Goal: Transaction & Acquisition: Subscribe to service/newsletter

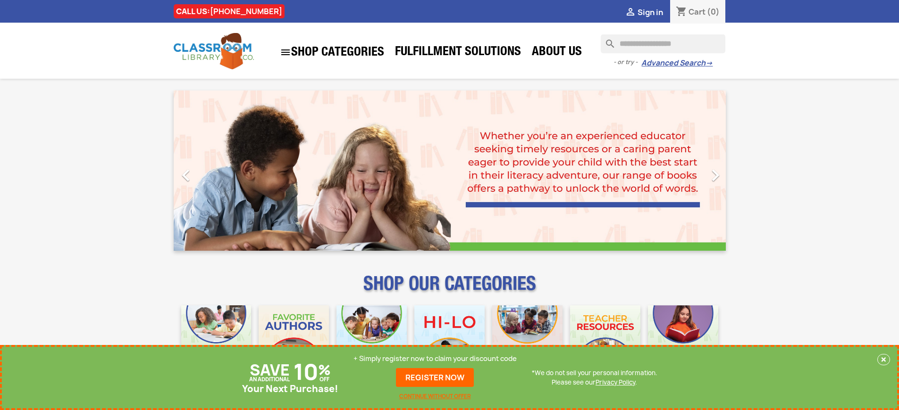
click at [435, 359] on p "+ Simply register now to claim your discount code" at bounding box center [434, 358] width 163 height 9
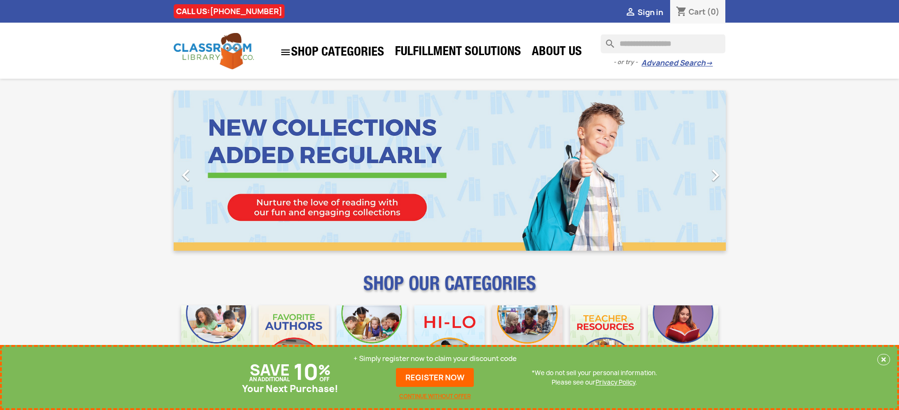
click at [435, 359] on p "+ Simply register now to claim your discount code" at bounding box center [434, 358] width 163 height 9
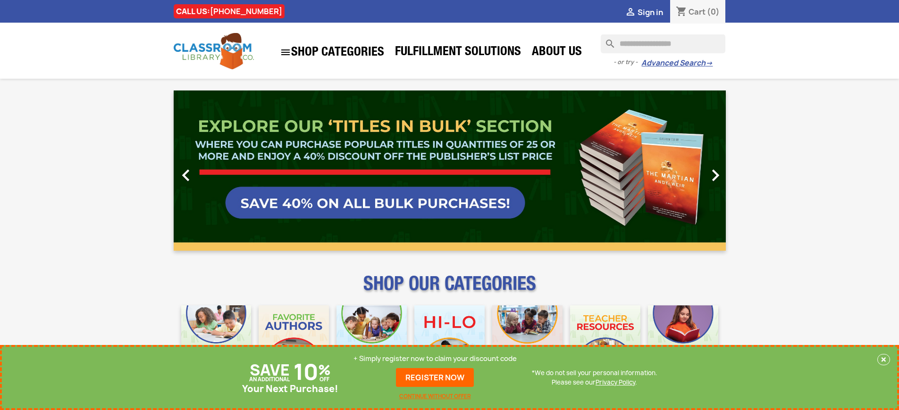
click at [435, 359] on p "+ Simply register now to claim your discount code" at bounding box center [434, 358] width 163 height 9
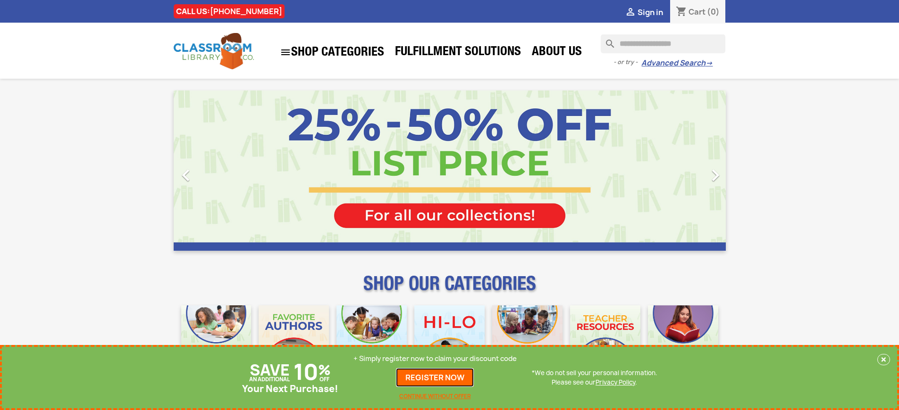
click at [435, 378] on link "REGISTER NOW" at bounding box center [435, 377] width 78 height 19
click at [435, 359] on p "+ Simply register now to claim your discount code" at bounding box center [434, 358] width 163 height 9
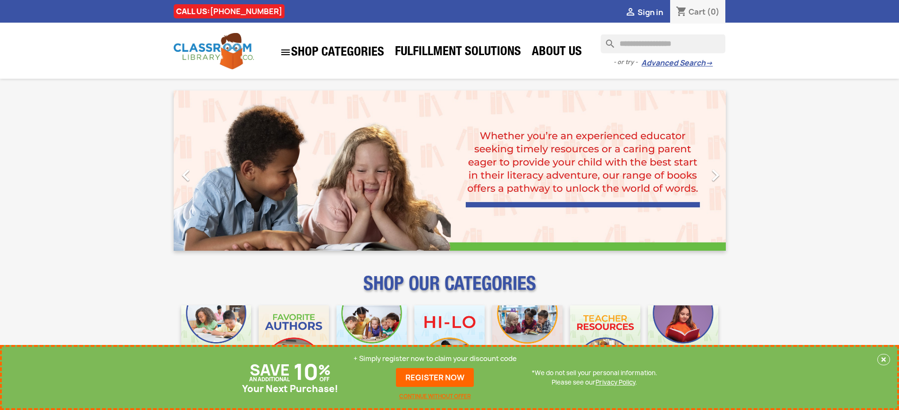
click at [435, 359] on p "+ Simply register now to claim your discount code" at bounding box center [434, 358] width 163 height 9
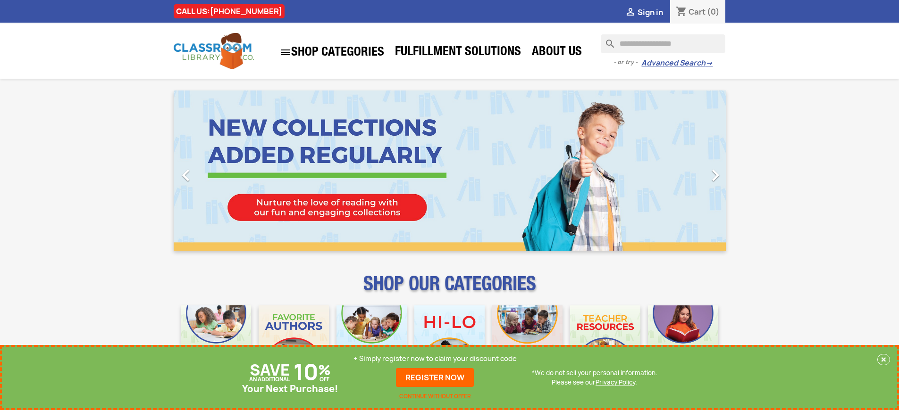
click at [435, 359] on p "+ Simply register now to claim your discount code" at bounding box center [434, 358] width 163 height 9
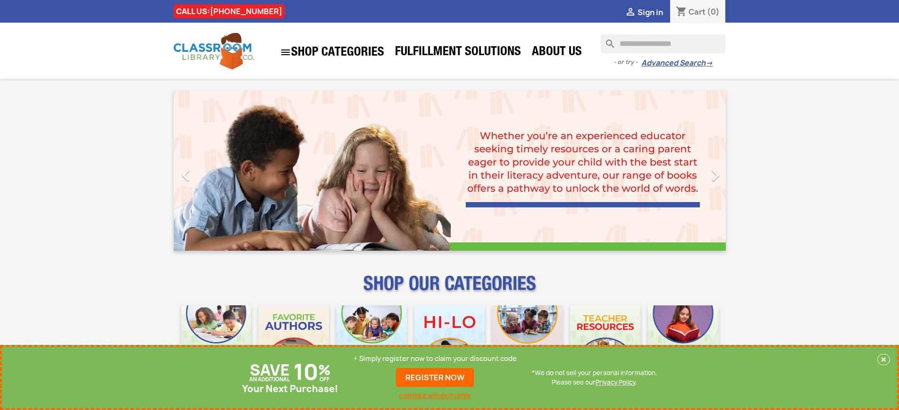
click at [435, 359] on p "+ Simply register now to claim your discount code" at bounding box center [434, 358] width 163 height 9
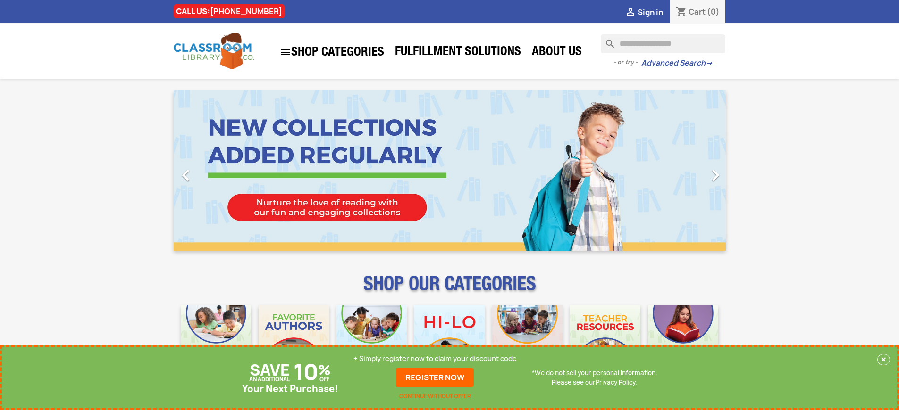
click at [435, 359] on p "+ Simply register now to claim your discount code" at bounding box center [434, 358] width 163 height 9
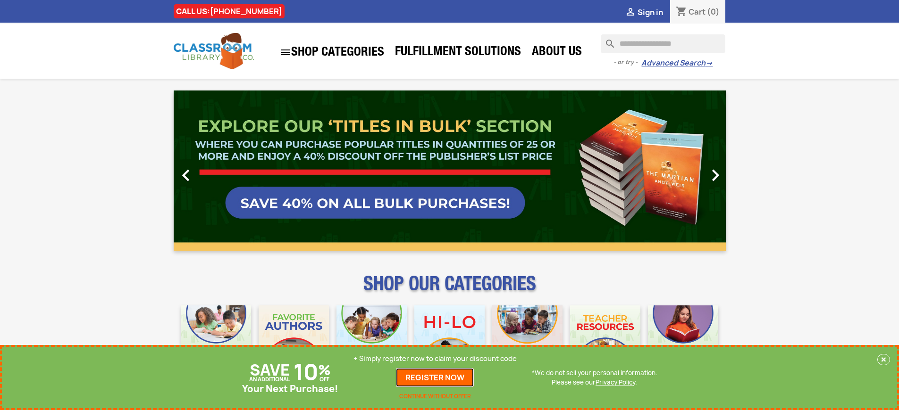
click at [435, 378] on link "REGISTER NOW" at bounding box center [435, 377] width 78 height 19
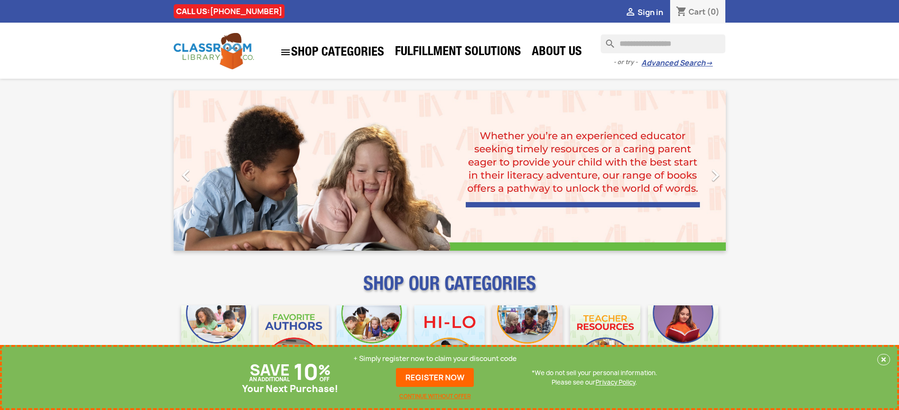
click at [435, 359] on p "+ Simply register now to claim your discount code" at bounding box center [434, 358] width 163 height 9
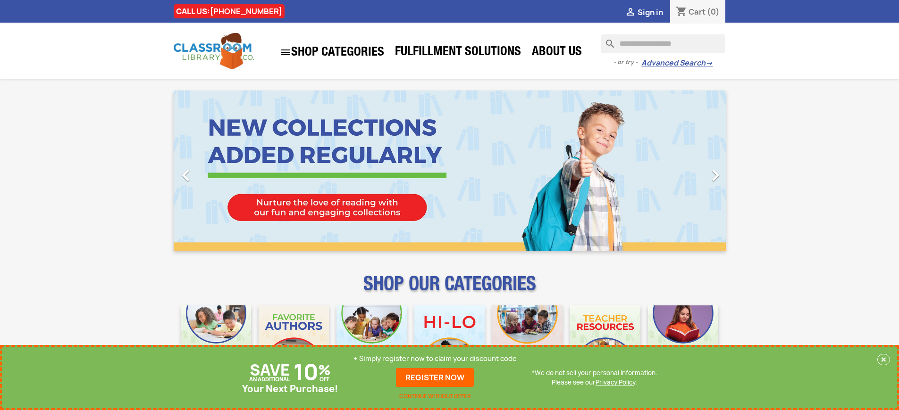
click at [435, 359] on p "+ Simply register now to claim your discount code" at bounding box center [434, 358] width 163 height 9
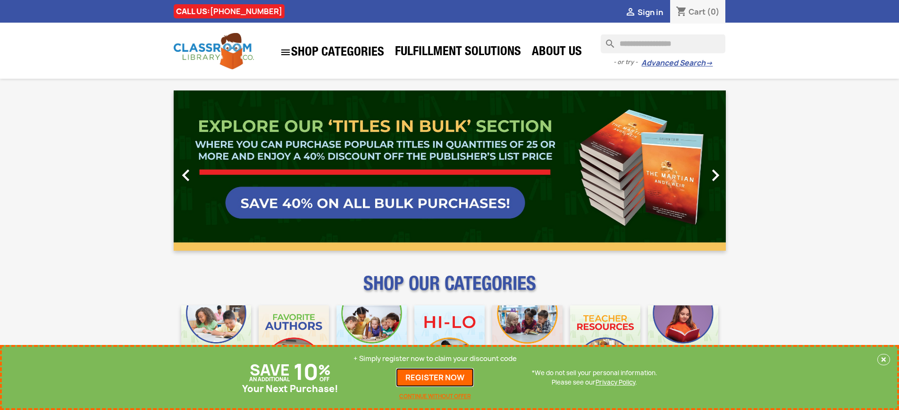
click at [435, 378] on link "REGISTER NOW" at bounding box center [435, 377] width 78 height 19
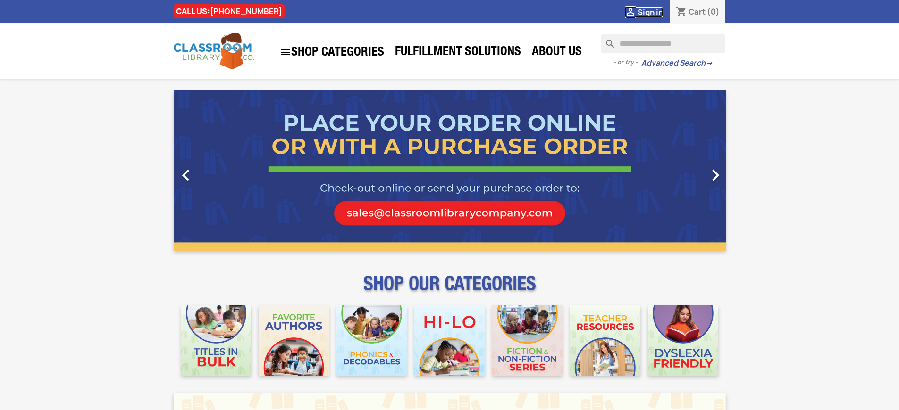
click at [650, 12] on span "Sign in" at bounding box center [649, 12] width 25 height 10
